Goal: Go to known website: Go to known website

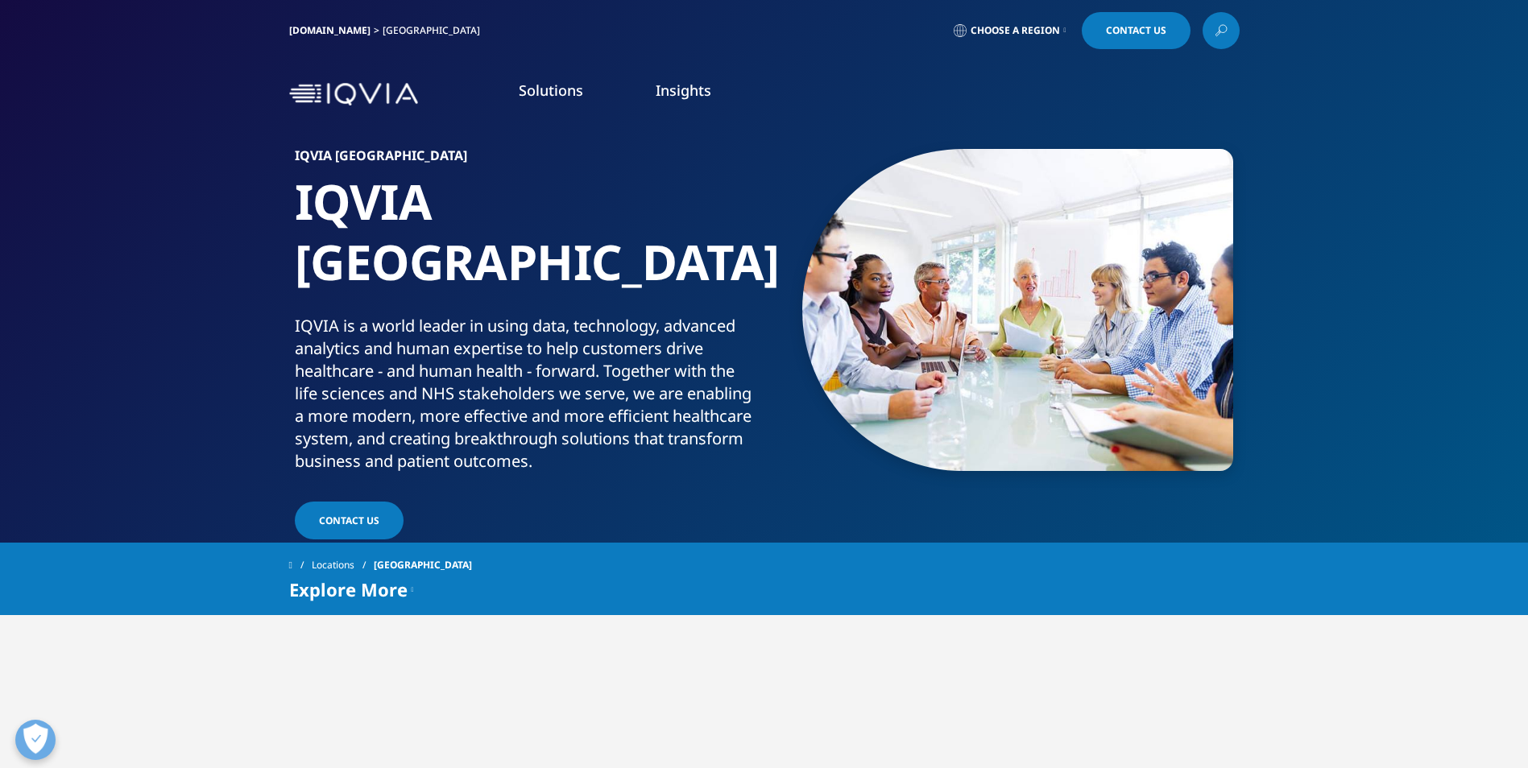
click at [320, 28] on link "[DOMAIN_NAME]" at bounding box center [329, 30] width 81 height 14
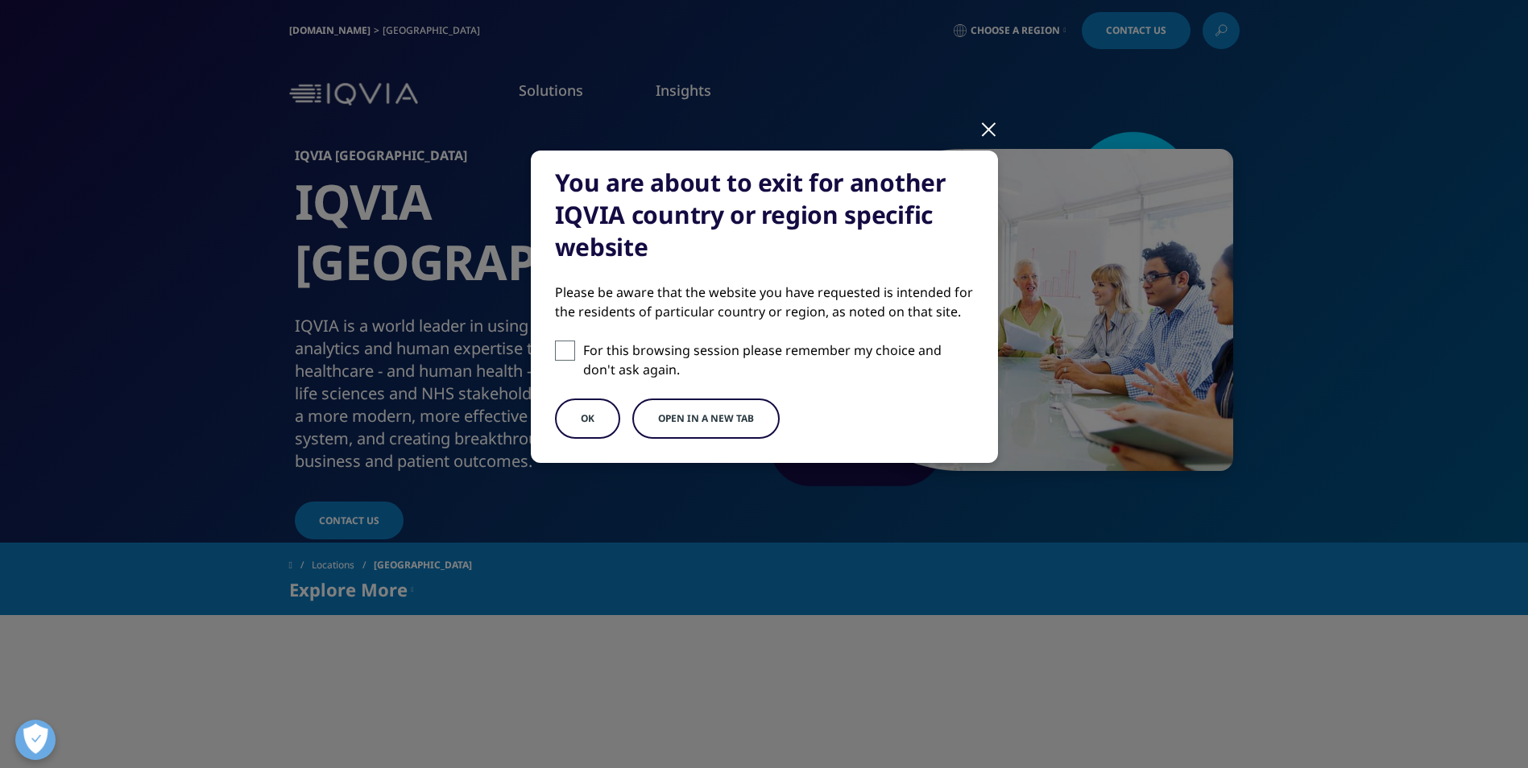
click at [681, 419] on button "Open in a new tab" at bounding box center [705, 419] width 147 height 40
